Goal: Check status: Check status

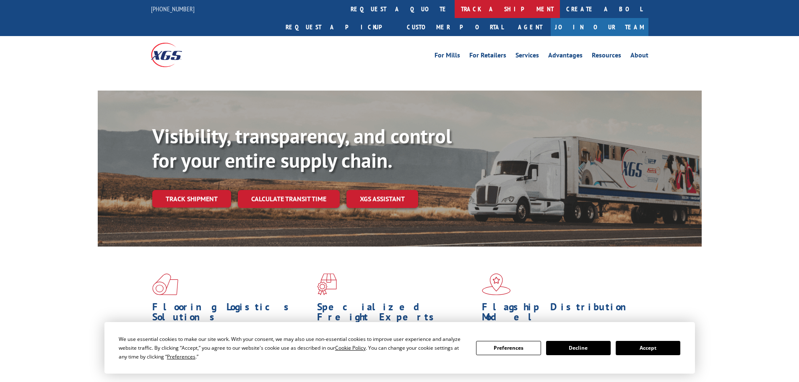
click at [454, 5] on link "track a shipment" at bounding box center [506, 9] width 105 height 18
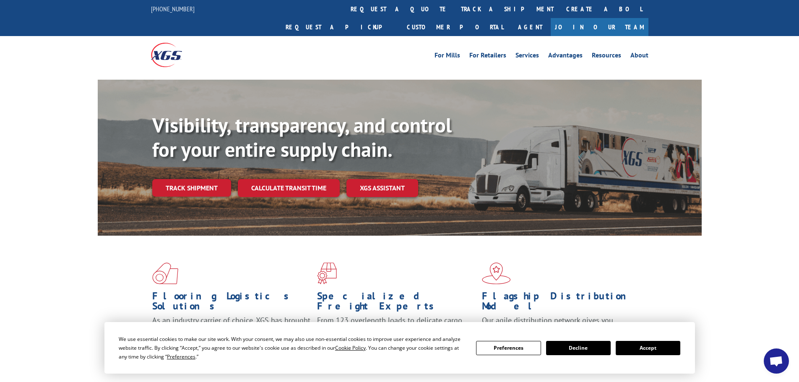
click at [647, 348] on button "Accept" at bounding box center [647, 348] width 65 height 14
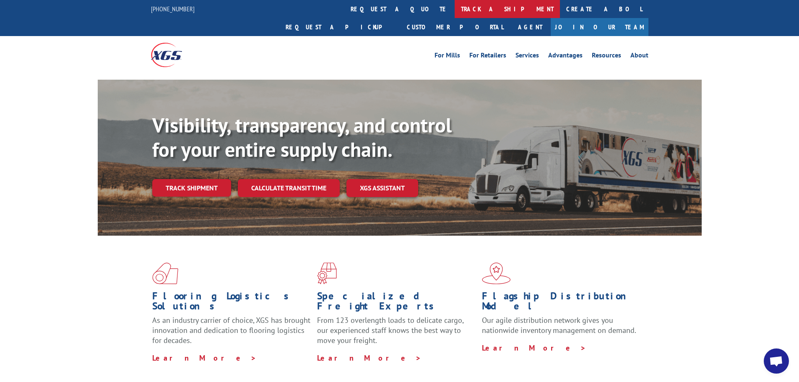
click at [454, 12] on link "track a shipment" at bounding box center [506, 9] width 105 height 18
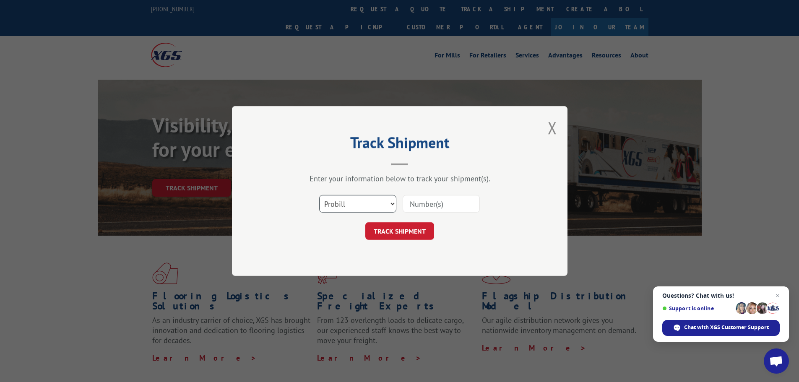
click at [352, 210] on select "Select category... Probill BOL PO" at bounding box center [357, 204] width 77 height 18
select select "po"
click at [319, 195] on select "Select category... Probill BOL PO" at bounding box center [357, 204] width 77 height 18
click at [442, 208] on input at bounding box center [440, 204] width 77 height 18
paste input "02512805"
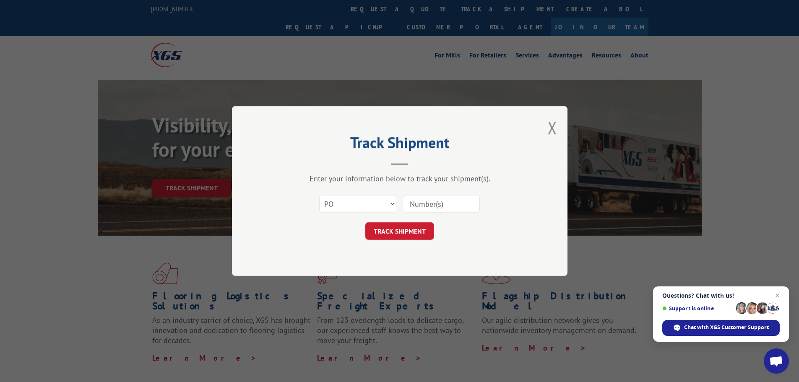
type input "02512805"
click button "TRACK SHIPMENT" at bounding box center [399, 231] width 69 height 18
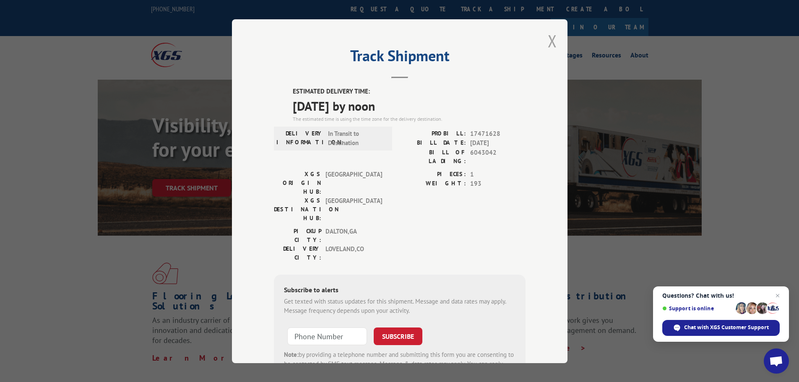
click at [549, 39] on button "Close modal" at bounding box center [551, 41] width 9 height 22
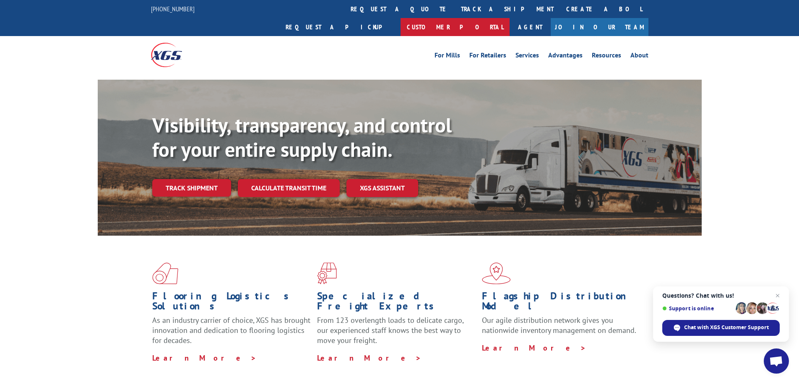
click at [509, 18] on link "Customer Portal" at bounding box center [454, 27] width 109 height 18
